Goal: Task Accomplishment & Management: Use online tool/utility

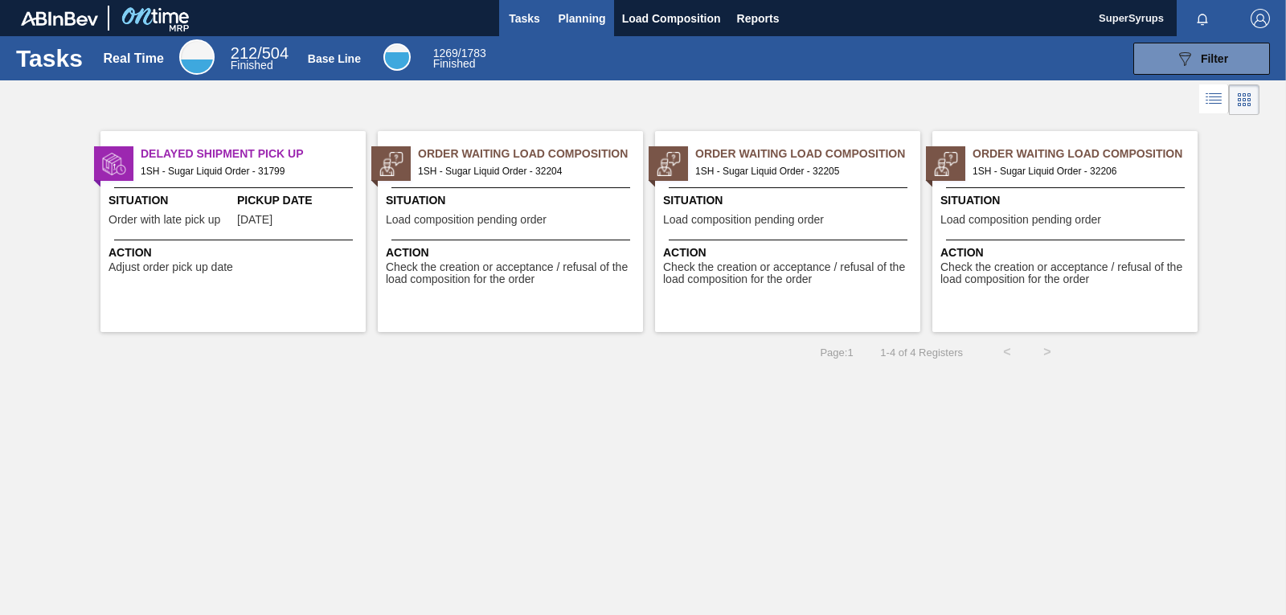
click at [581, 18] on span "Planning" at bounding box center [581, 18] width 47 height 19
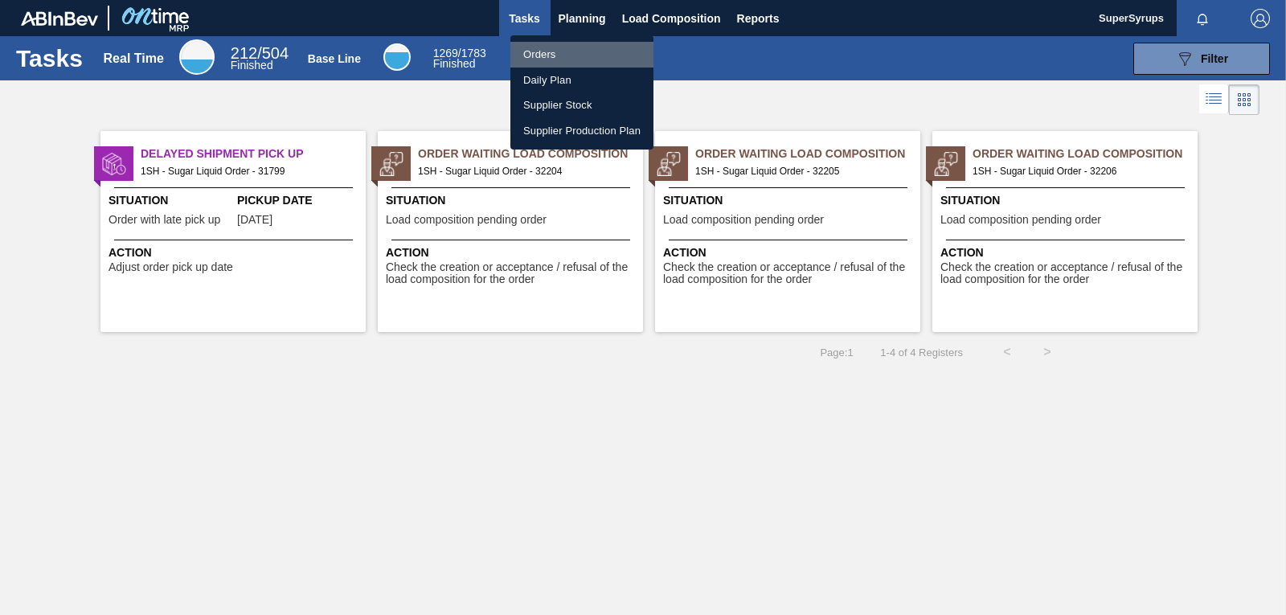
click at [578, 45] on li "Orders" at bounding box center [581, 55] width 143 height 26
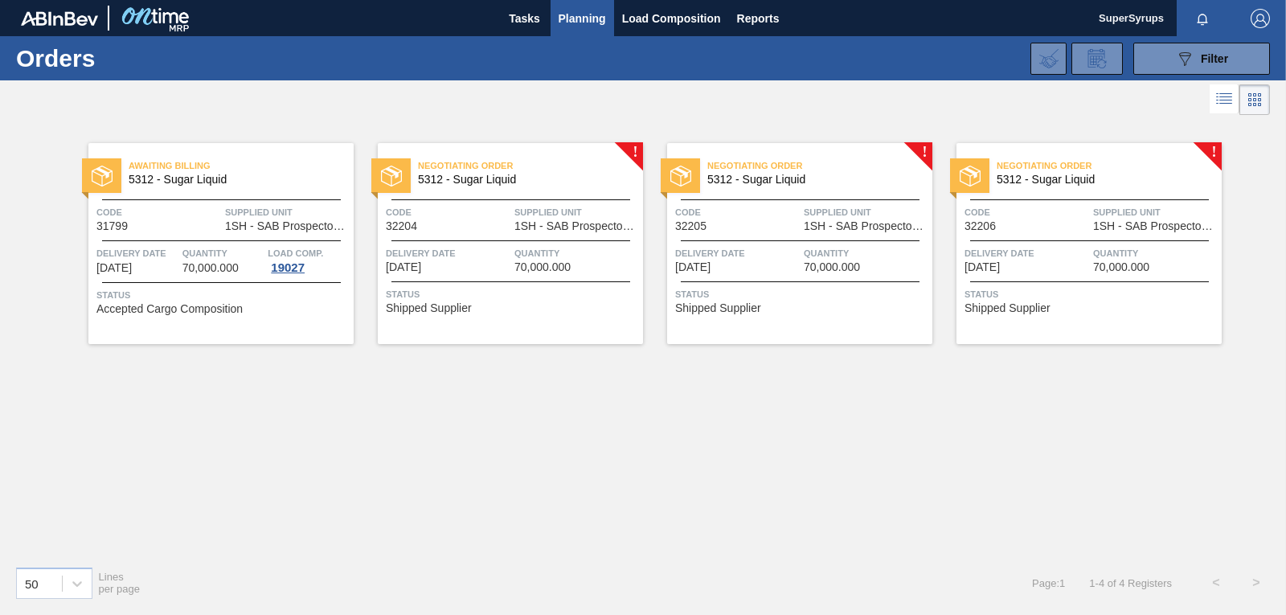
click at [545, 212] on span "Supplied Unit" at bounding box center [576, 212] width 125 height 16
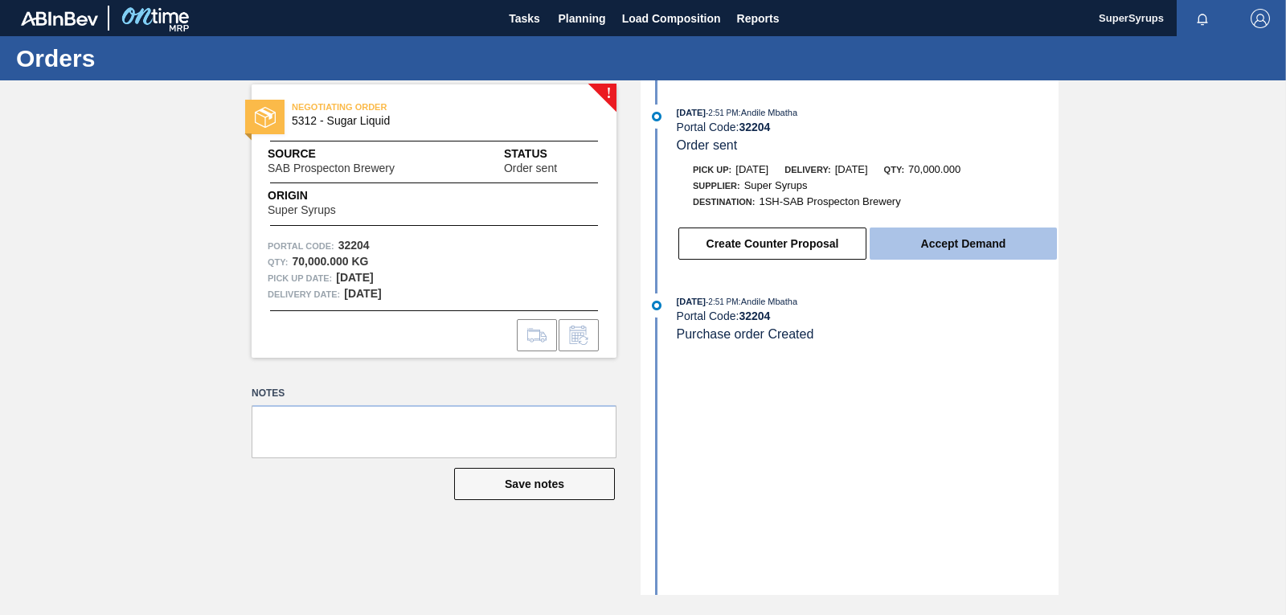
click at [1034, 243] on button "Accept Demand" at bounding box center [962, 243] width 187 height 32
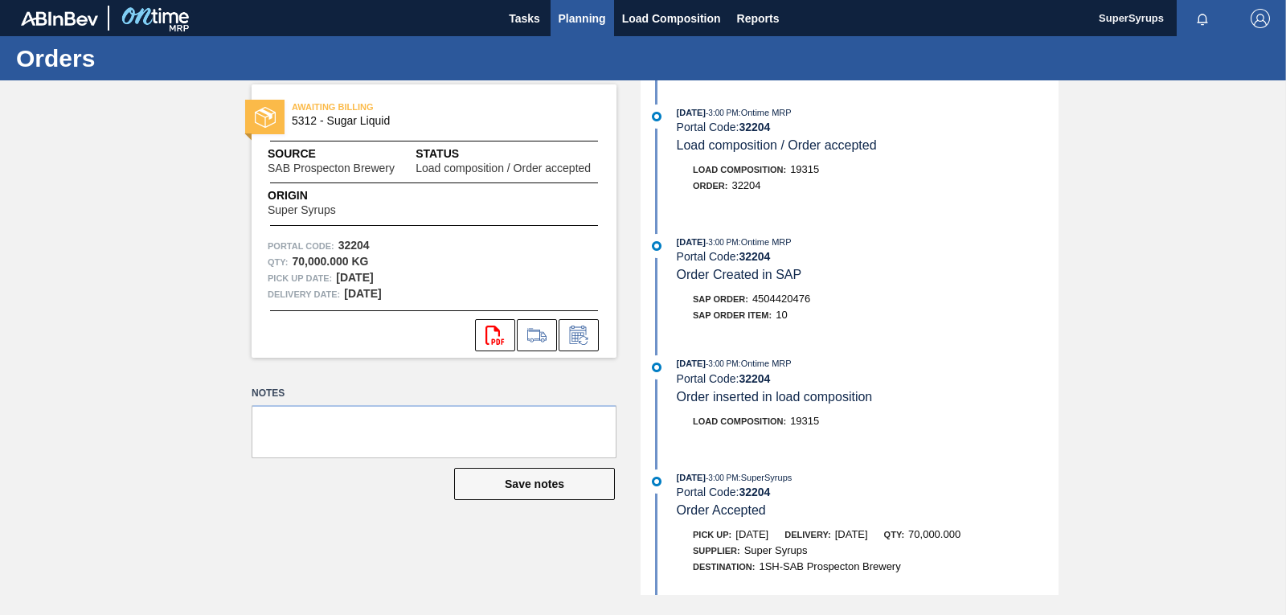
click at [567, 11] on span "Planning" at bounding box center [581, 18] width 47 height 19
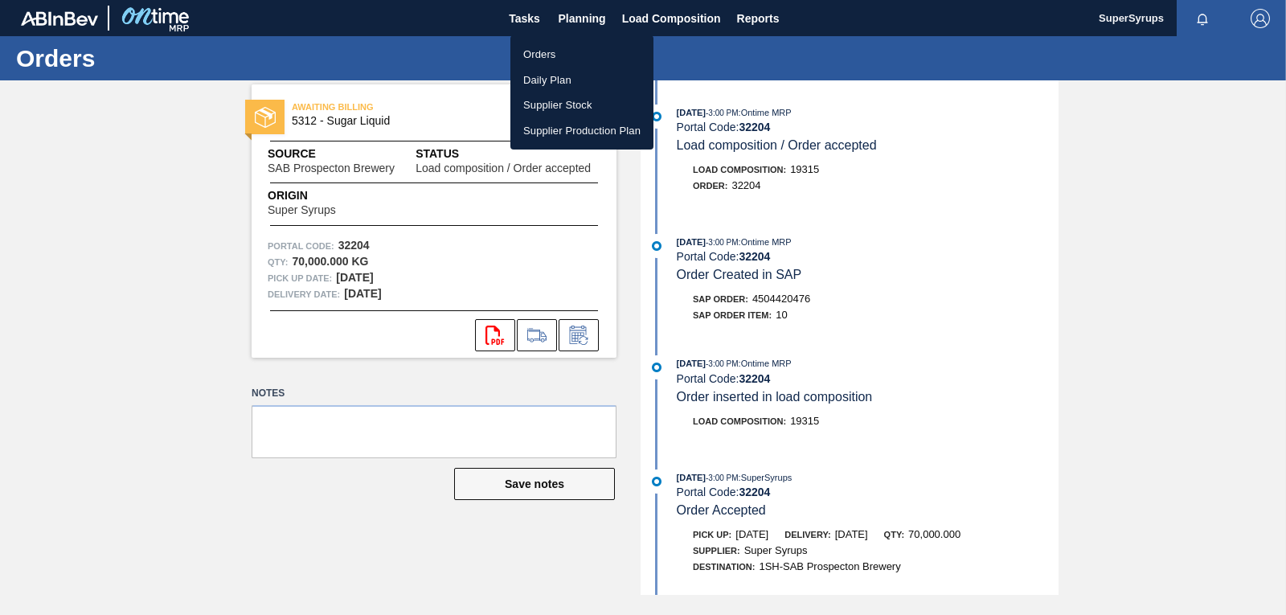
click at [584, 59] on li "Orders" at bounding box center [581, 55] width 143 height 26
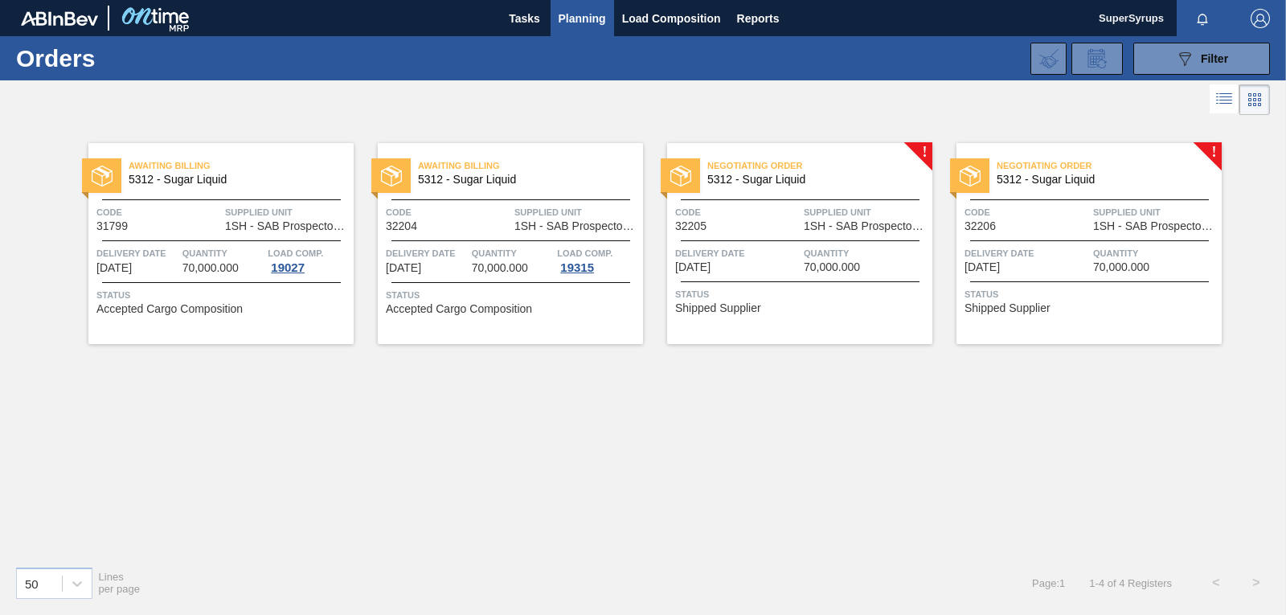
click at [807, 270] on span "70,000.000" at bounding box center [831, 267] width 56 height 12
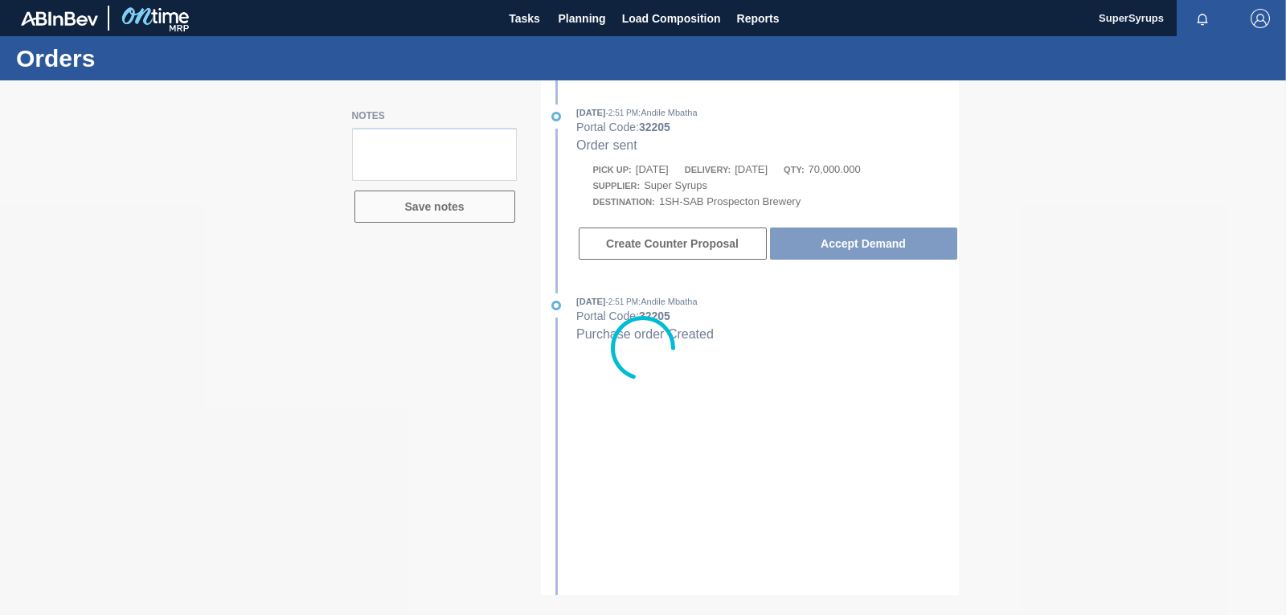
click at [898, 261] on div at bounding box center [643, 347] width 1286 height 534
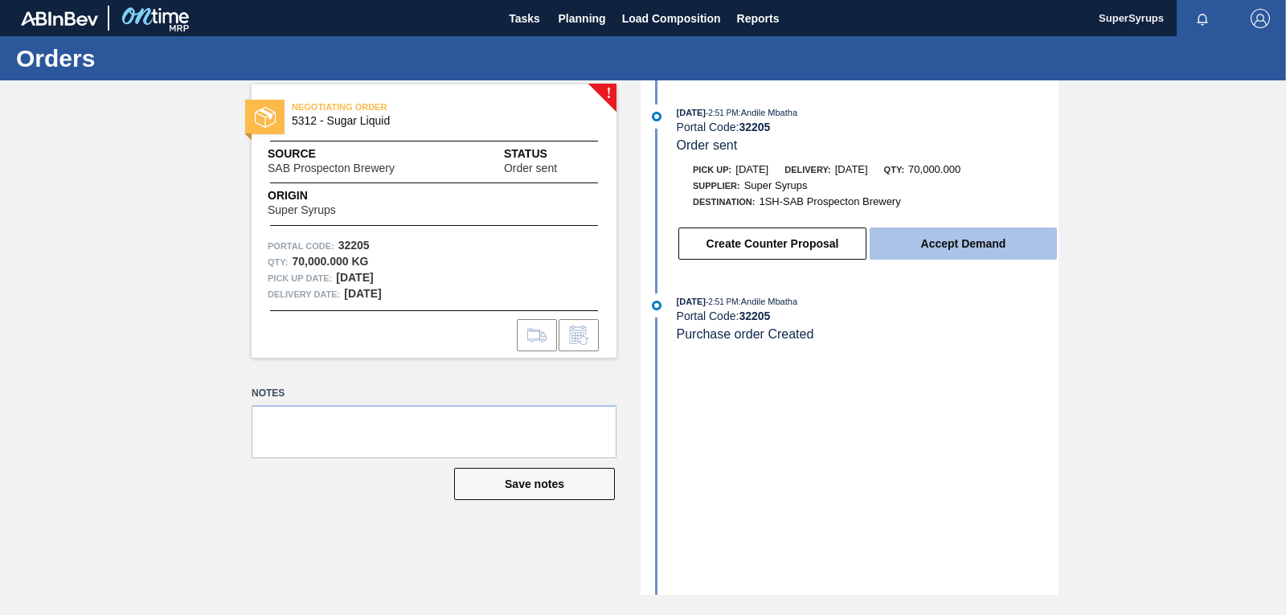
click at [904, 247] on button "Accept Demand" at bounding box center [962, 243] width 187 height 32
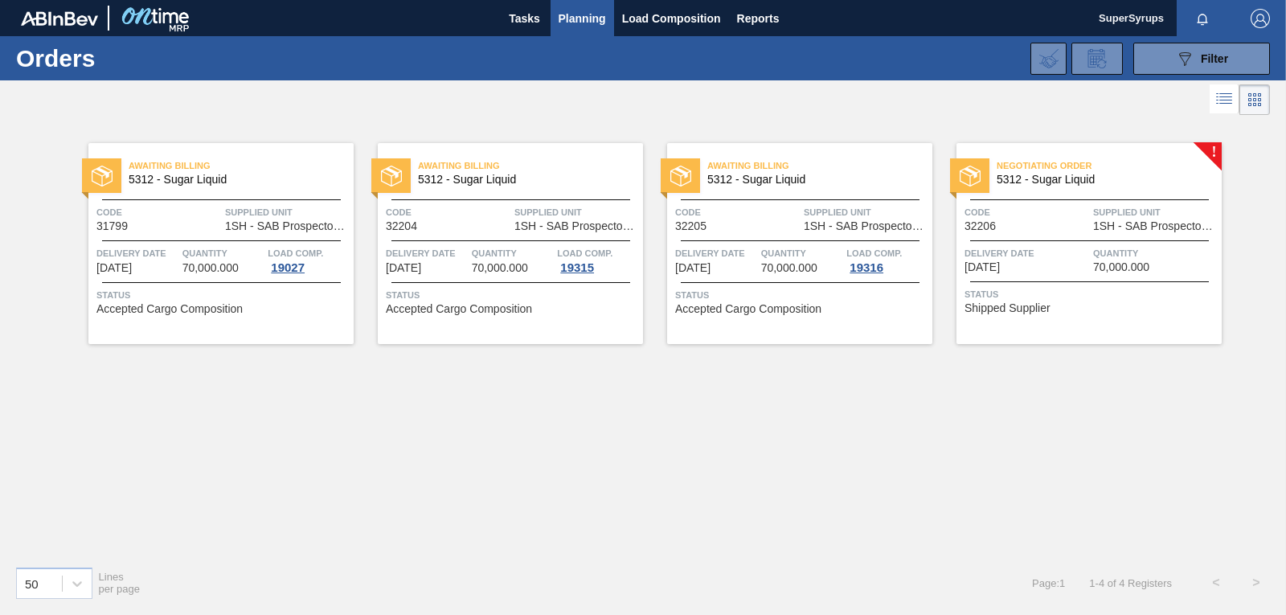
click at [1034, 211] on span "Code" at bounding box center [1026, 212] width 125 height 16
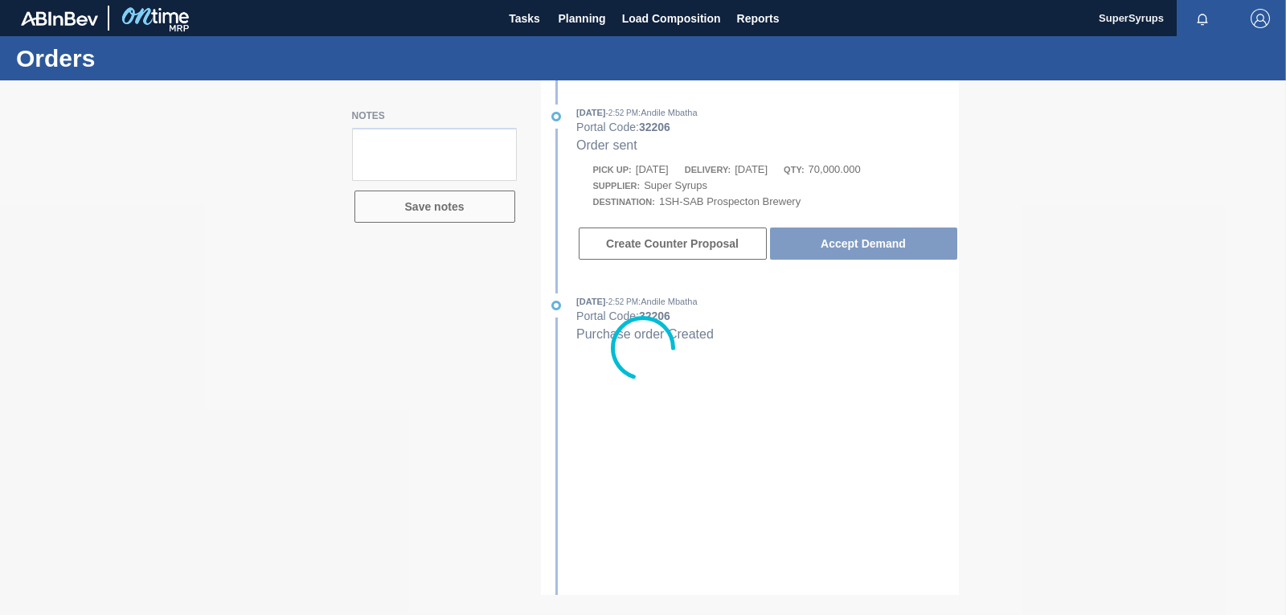
click at [914, 239] on div at bounding box center [643, 347] width 1286 height 534
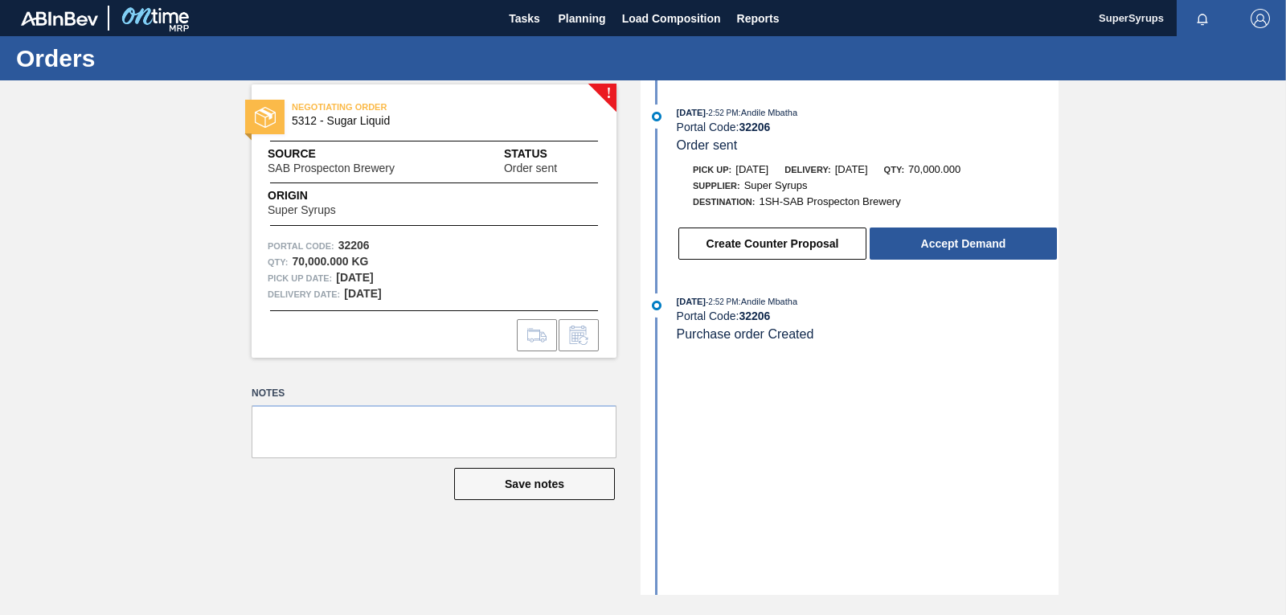
click at [914, 239] on button "Accept Demand" at bounding box center [962, 243] width 187 height 32
